Goal: Task Accomplishment & Management: Complete application form

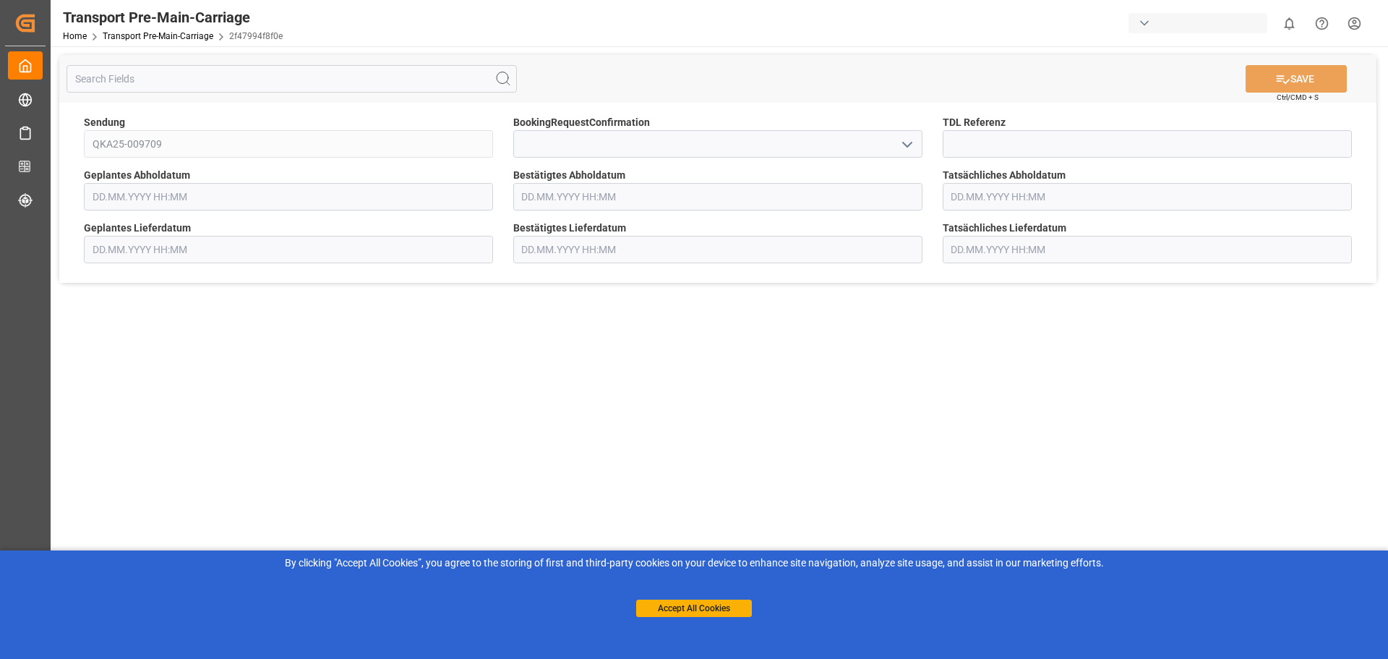
type input "[DATE] 00:00"
click at [892, 142] on input at bounding box center [717, 143] width 409 height 27
click at [908, 143] on icon "open menu" at bounding box center [907, 144] width 17 height 17
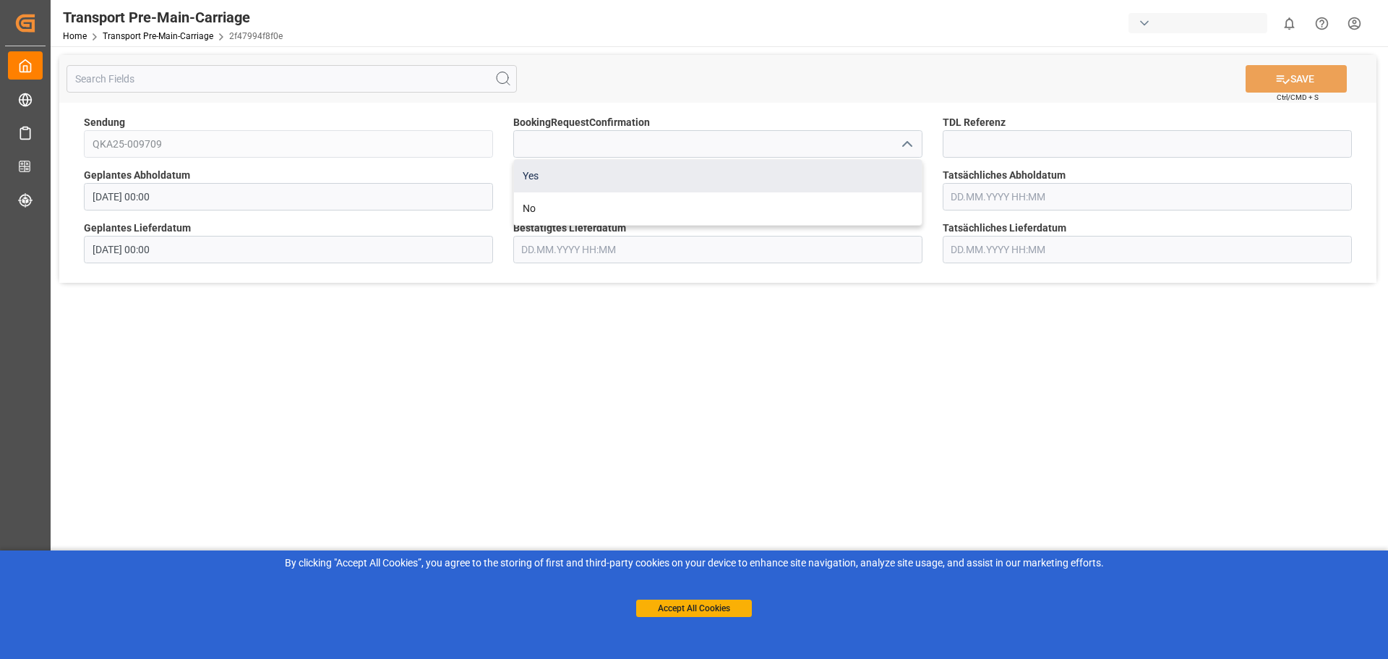
click at [645, 184] on div "Yes" at bounding box center [718, 176] width 408 height 33
type input "Yes"
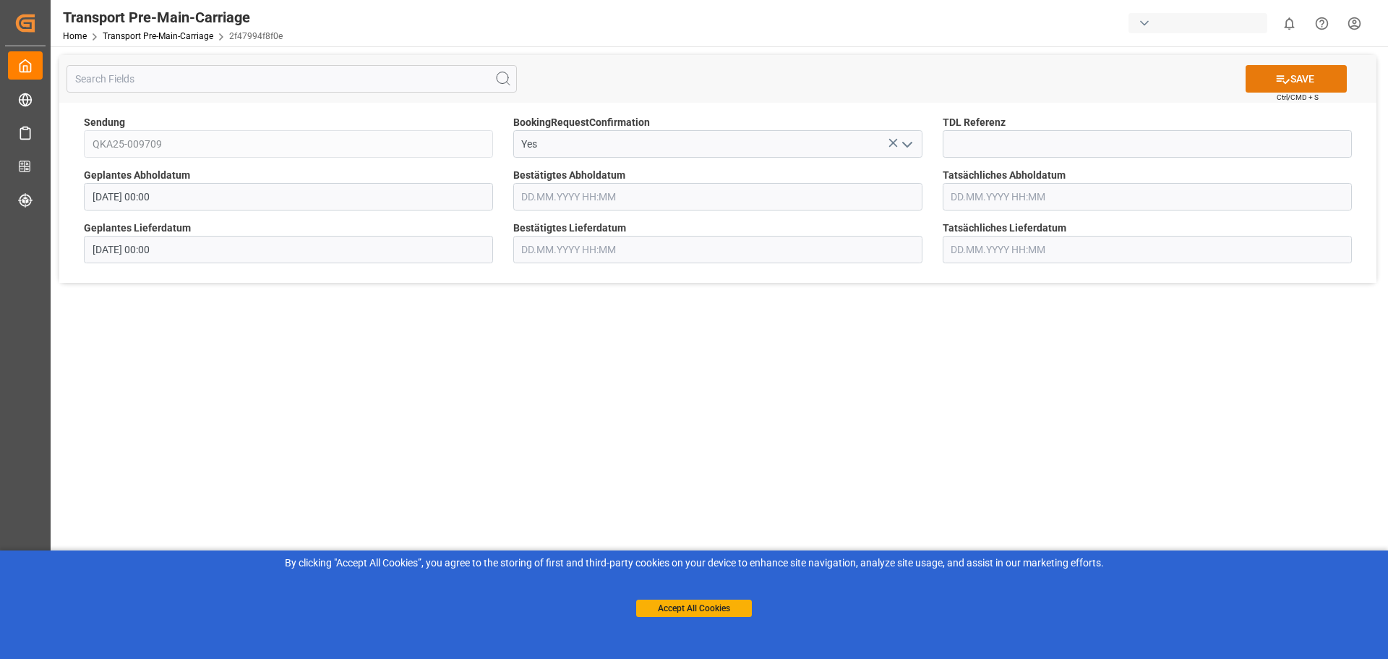
click at [1277, 80] on icon at bounding box center [1283, 79] width 13 height 9
